Goal: Task Accomplishment & Management: Manage account settings

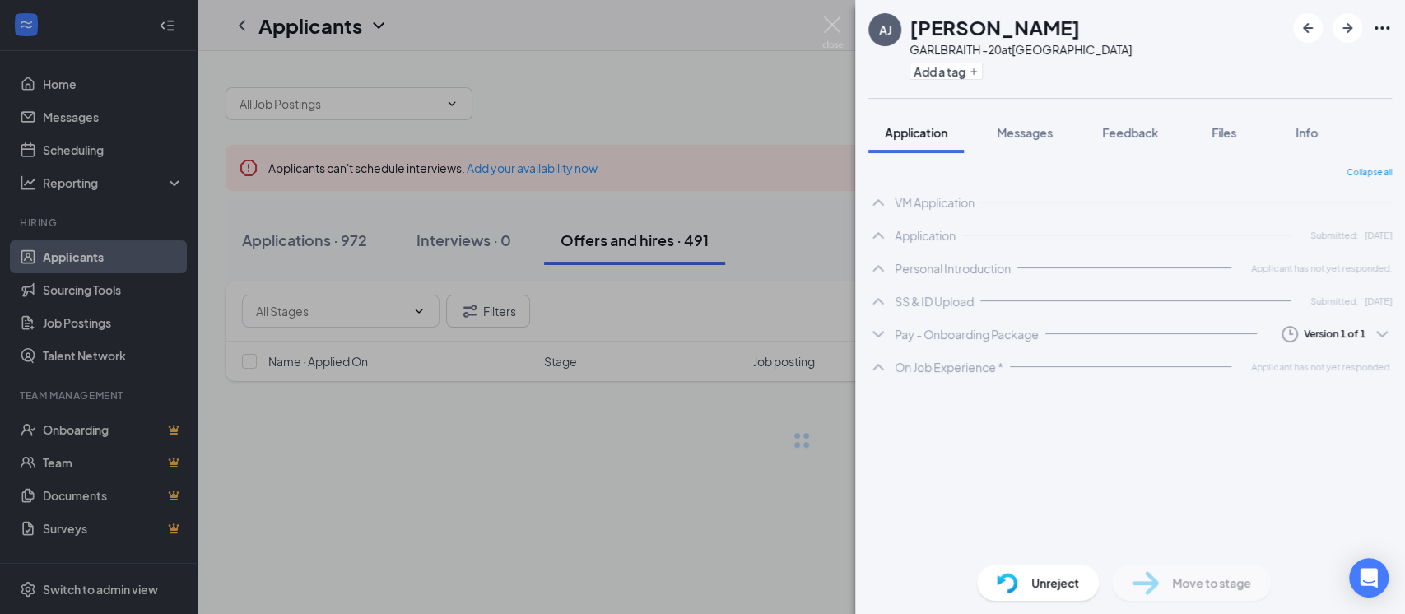
click at [826, 21] on img at bounding box center [832, 32] width 21 height 32
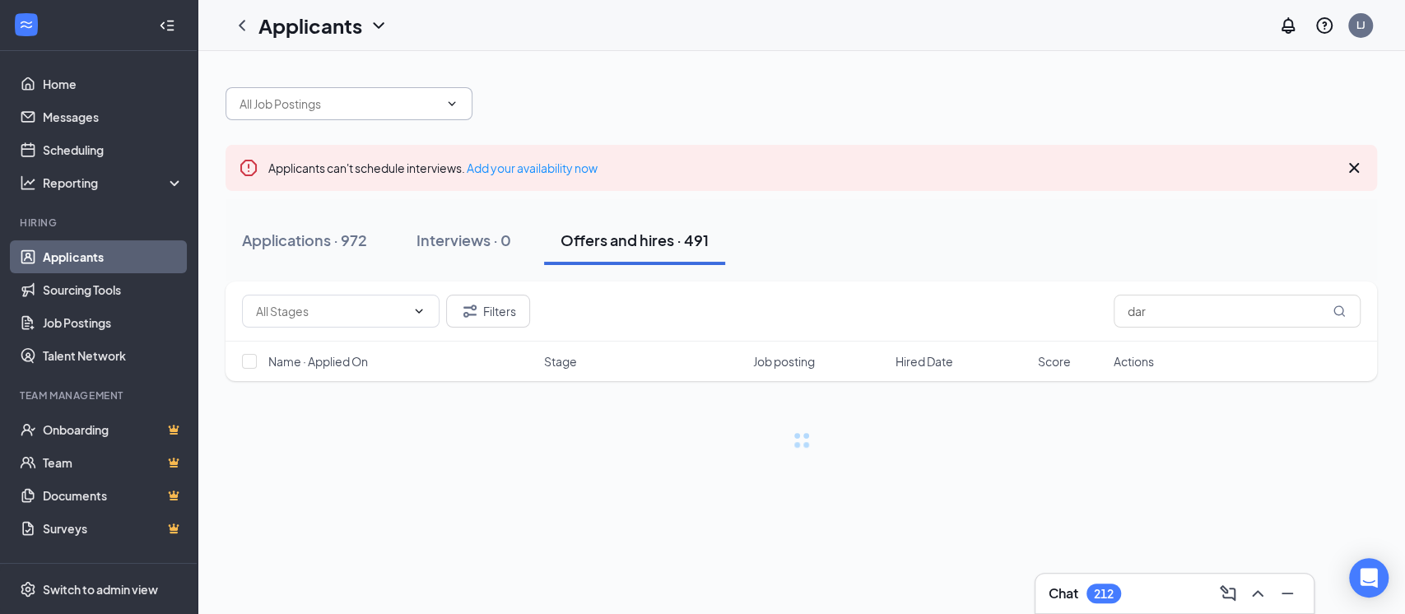
click at [435, 111] on input "text" at bounding box center [339, 104] width 199 height 18
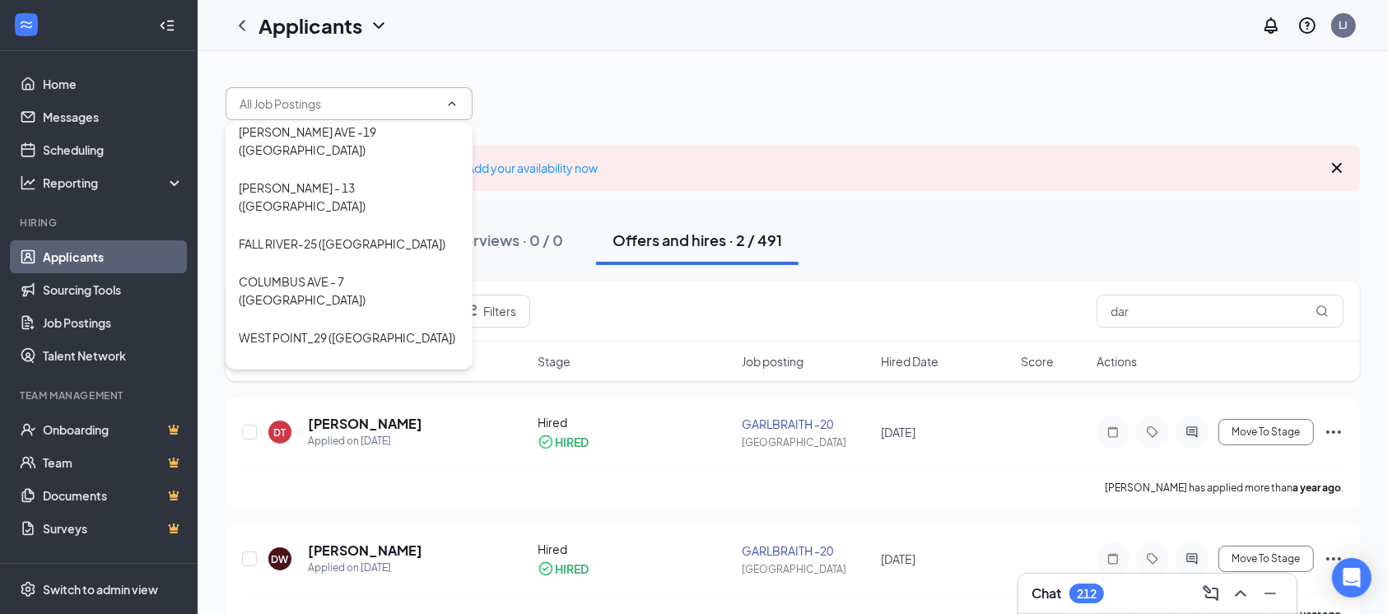
scroll to position [926, 0]
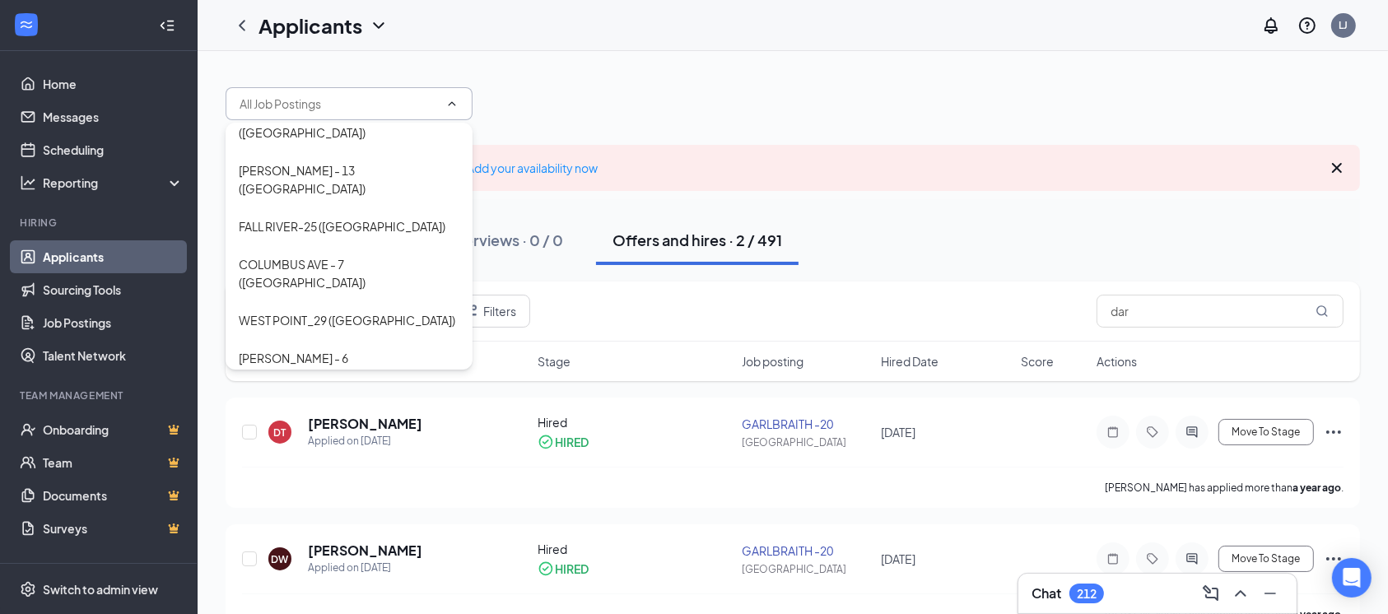
type input "DAYTON - 10 ([GEOGRAPHIC_DATA])"
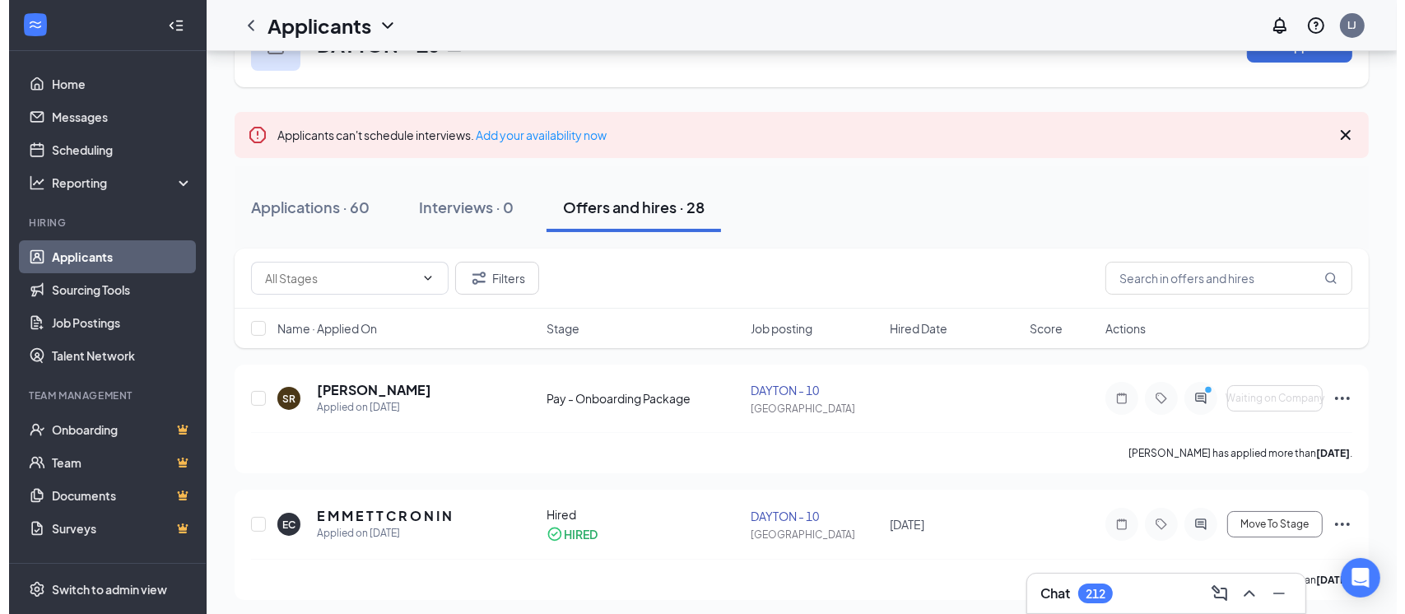
scroll to position [109, 0]
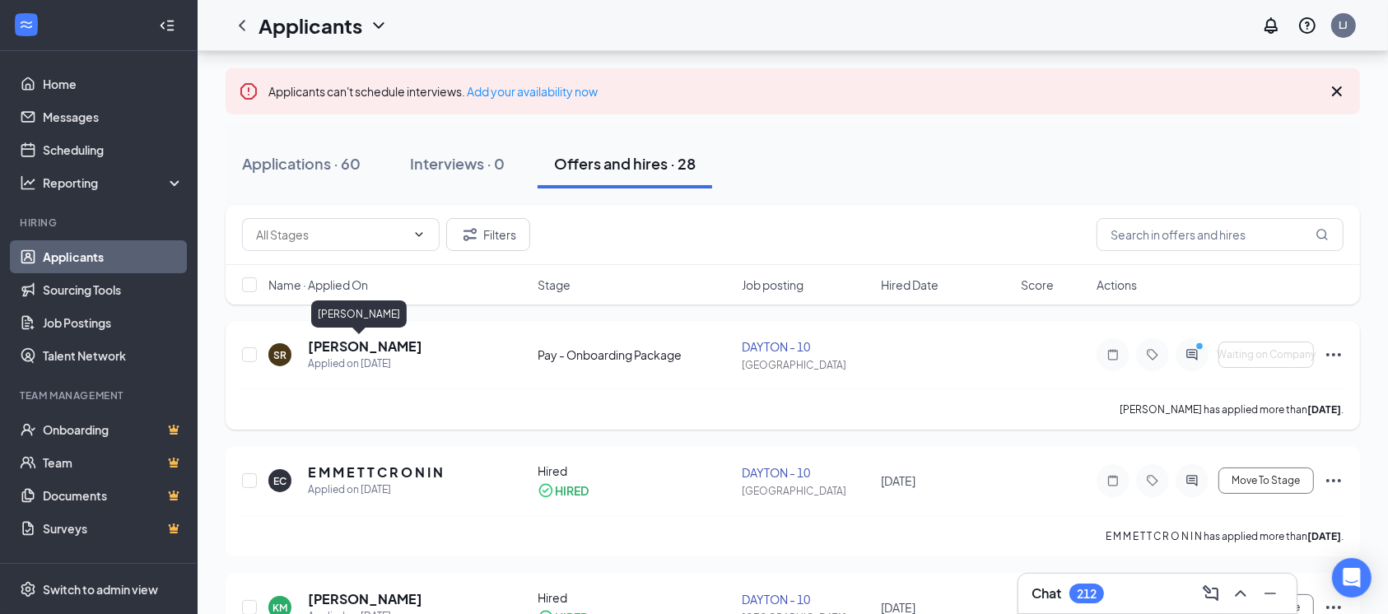
click at [354, 350] on h5 "[PERSON_NAME]" at bounding box center [365, 346] width 114 height 18
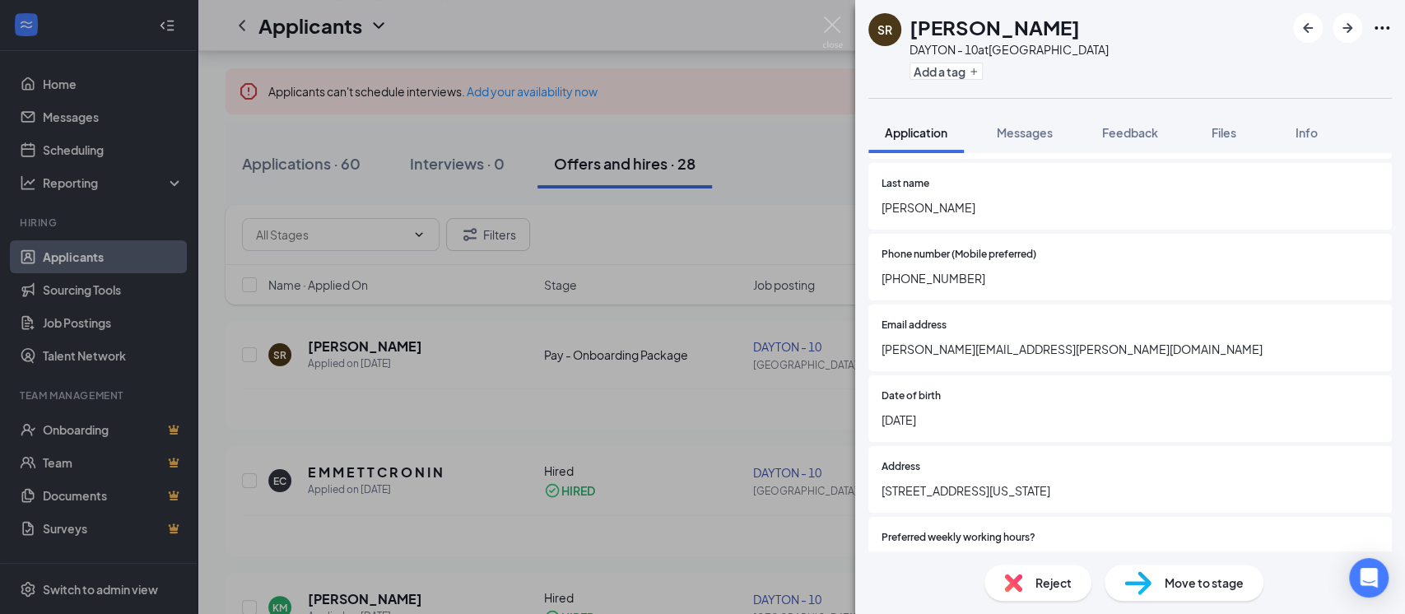
scroll to position [439, 0]
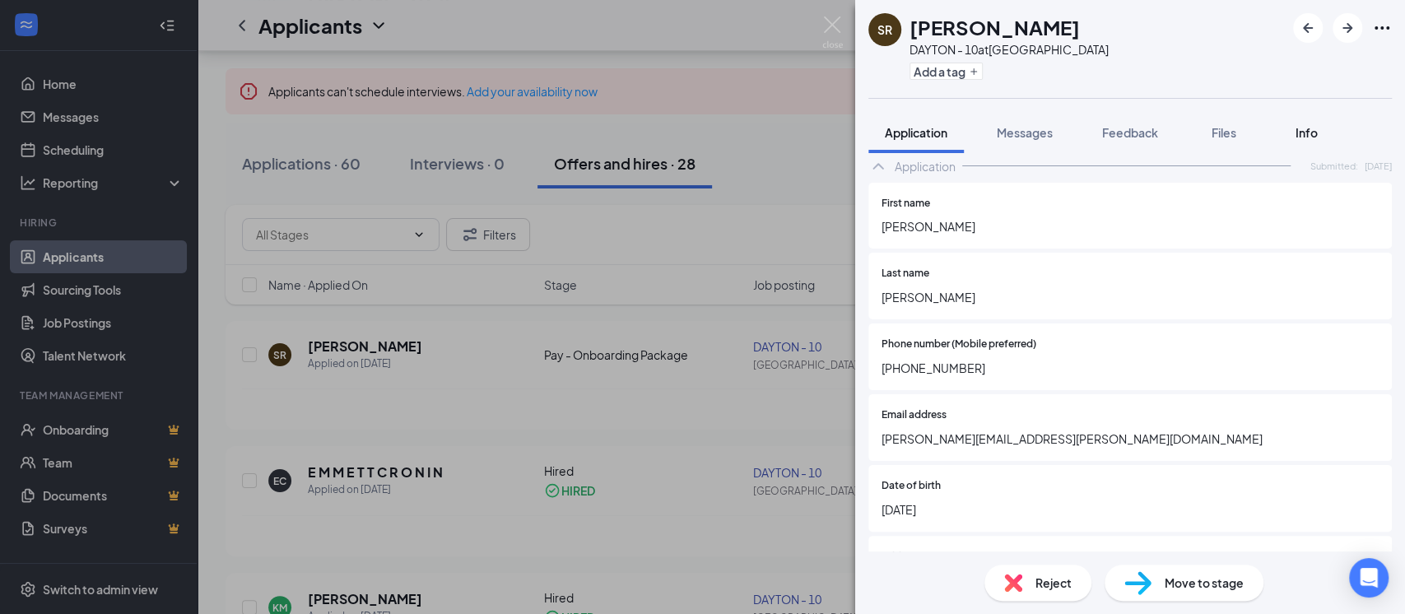
click at [1302, 133] on span "Info" at bounding box center [1306, 132] width 22 height 15
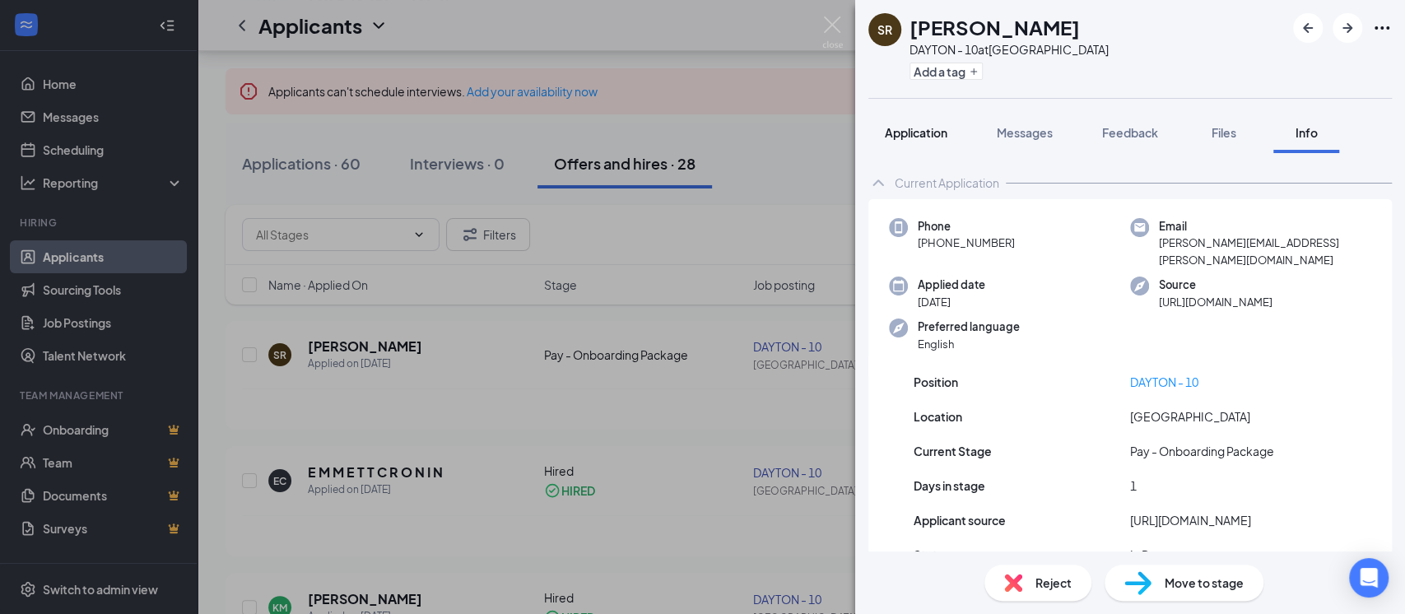
click at [915, 122] on button "Application" at bounding box center [915, 132] width 95 height 41
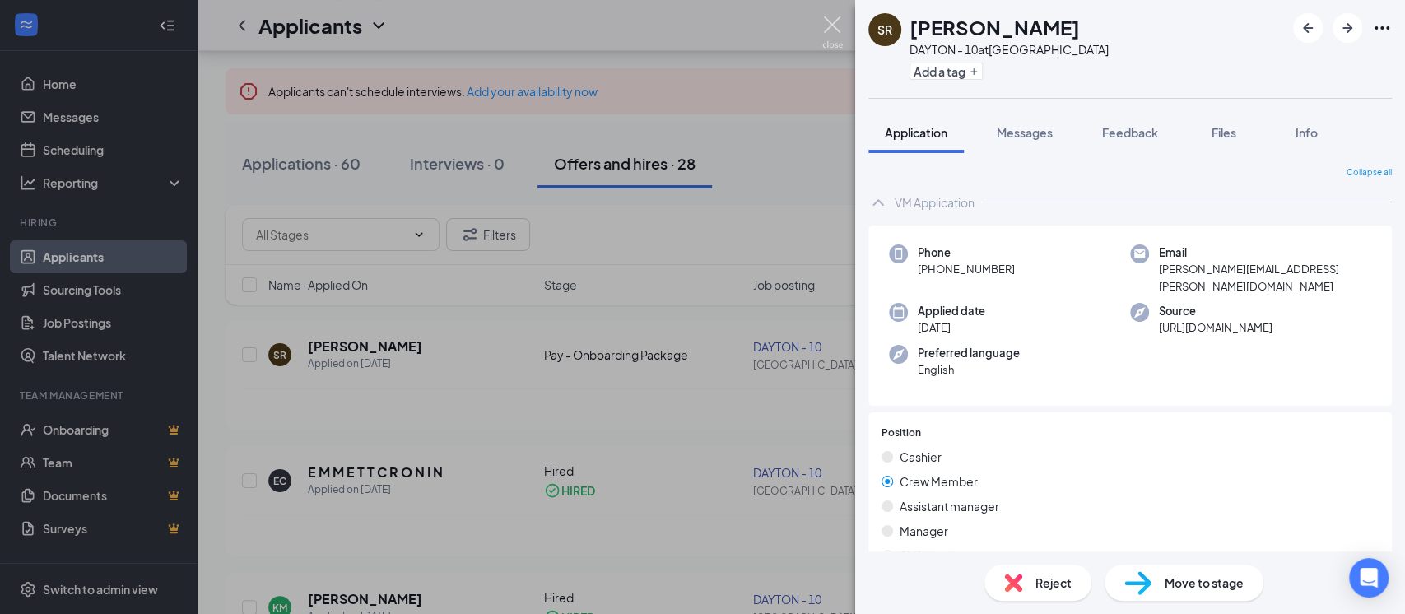
click at [826, 26] on img at bounding box center [832, 32] width 21 height 32
